Goal: Find specific page/section: Find specific page/section

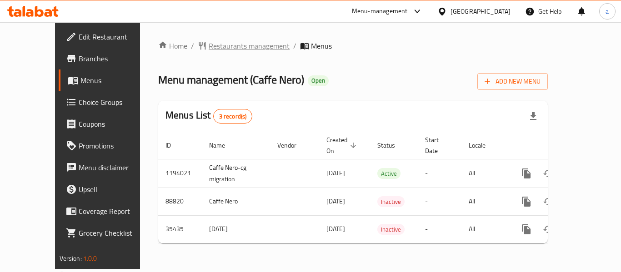
click at [209, 41] on span "Restaurants management" at bounding box center [249, 45] width 81 height 11
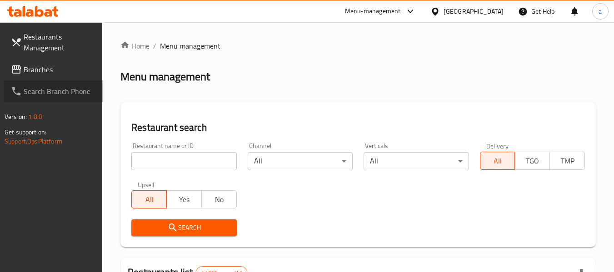
click at [63, 80] on link "Search Branch Phone" at bounding box center [53, 91] width 99 height 22
drag, startPoint x: 57, startPoint y: 77, endPoint x: 6, endPoint y: 85, distance: 51.6
click at [57, 77] on link "Branches" at bounding box center [53, 70] width 99 height 22
